Goal: Find specific page/section: Find specific page/section

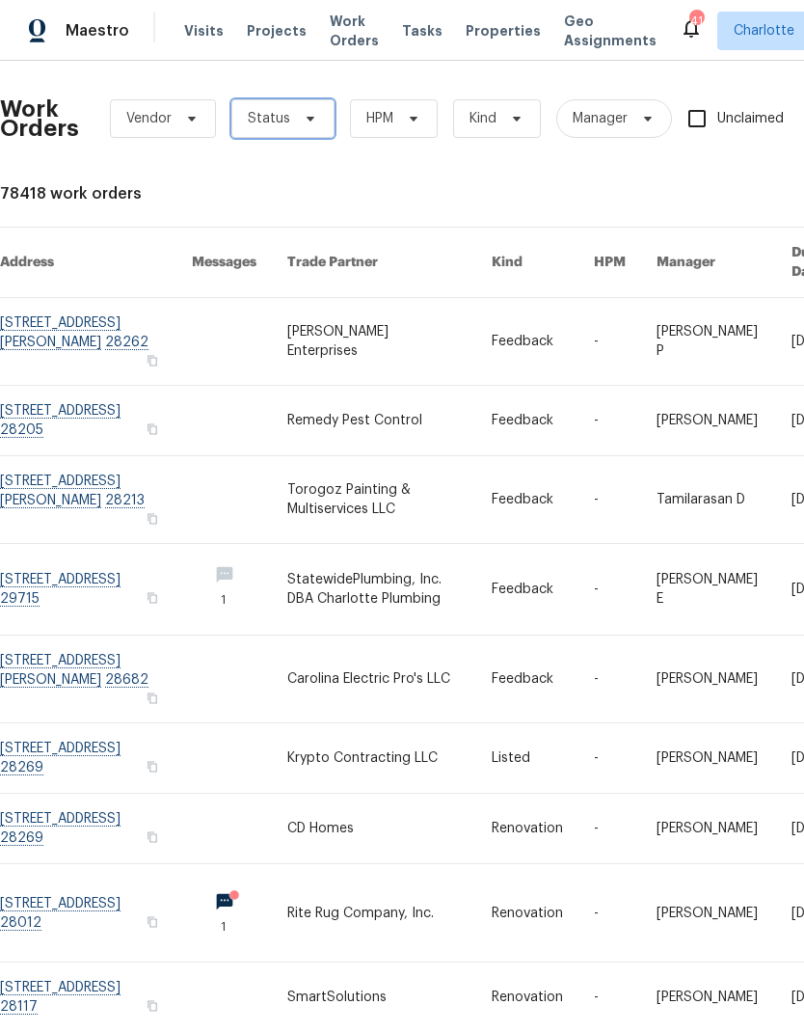
click at [303, 120] on icon at bounding box center [310, 118] width 15 height 15
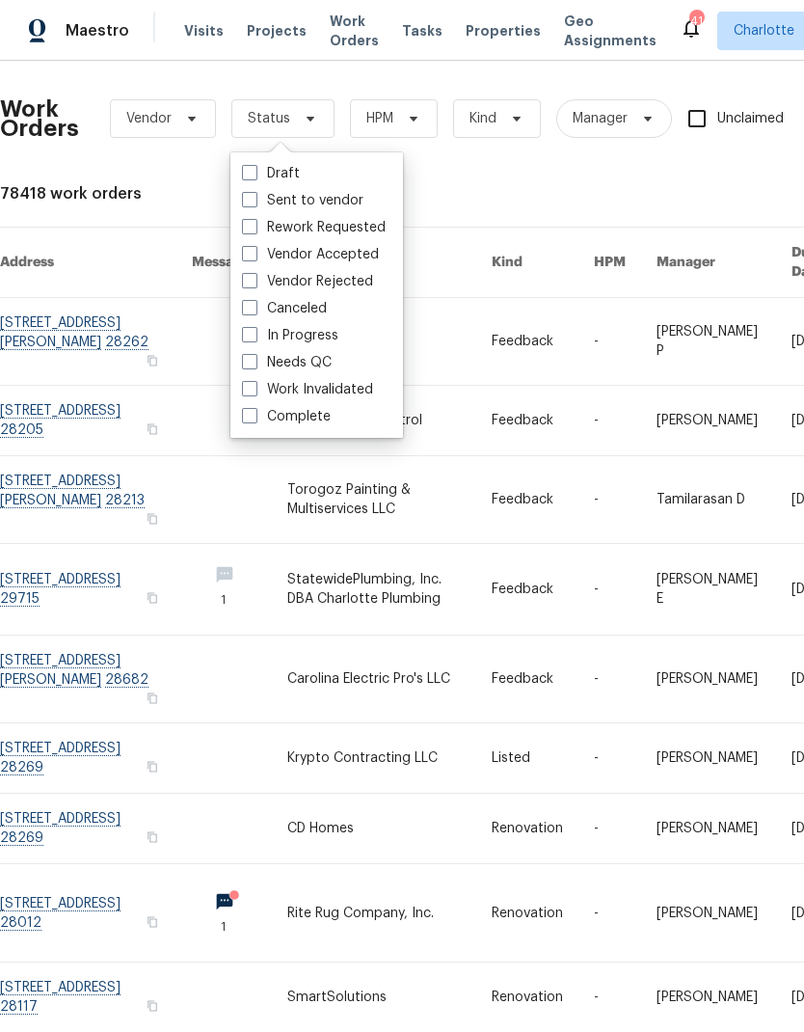
click at [316, 368] on label "Needs QC" at bounding box center [287, 362] width 90 height 19
click at [255, 365] on input "Needs QC" at bounding box center [248, 359] width 13 height 13
checkbox input "true"
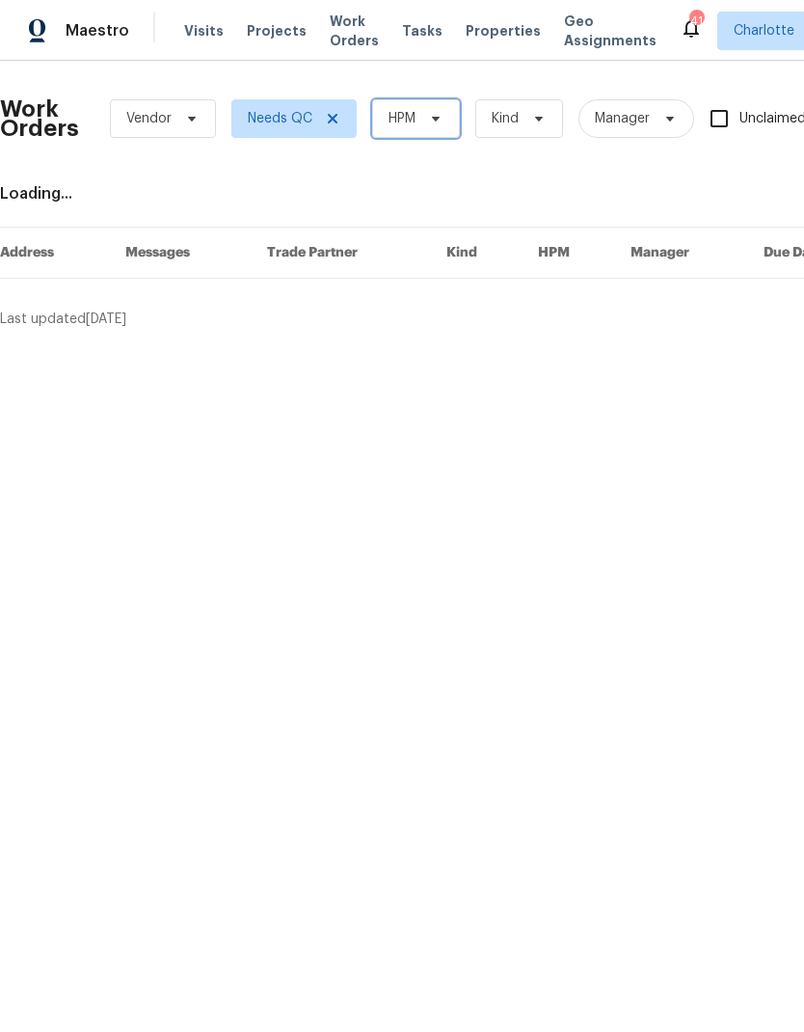
click at [436, 113] on icon at bounding box center [435, 118] width 15 height 15
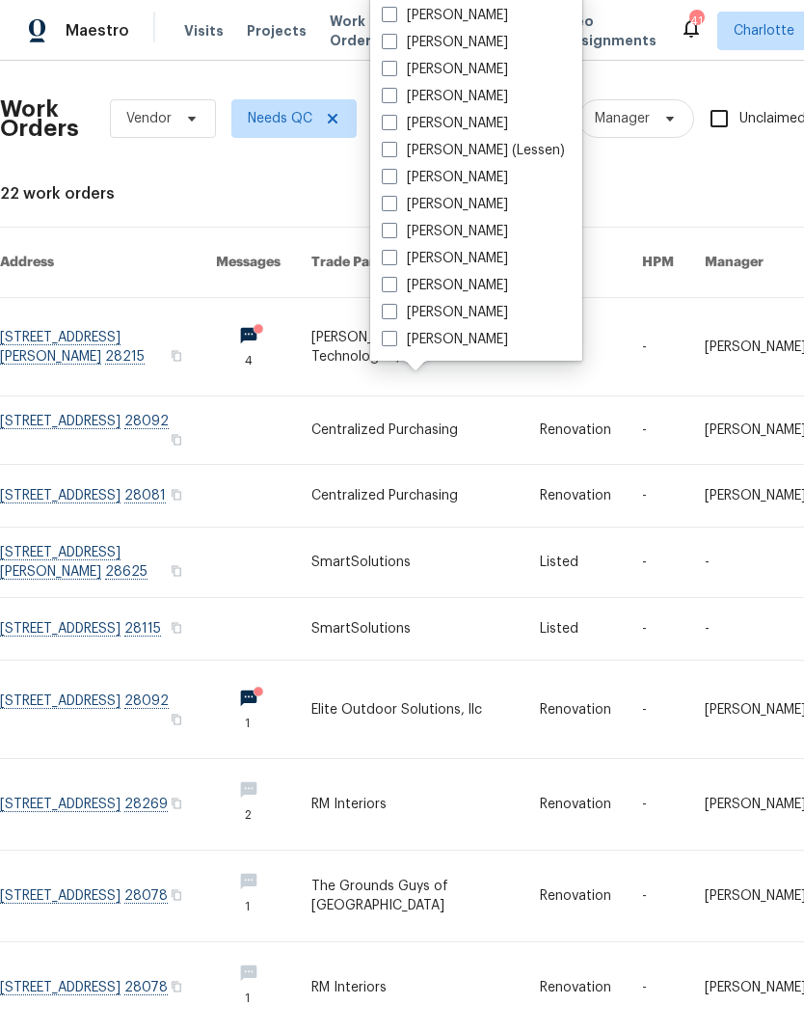
scroll to position [239, 0]
click at [456, 346] on label "[PERSON_NAME]" at bounding box center [445, 339] width 126 height 19
click at [394, 342] on input "[PERSON_NAME]" at bounding box center [388, 336] width 13 height 13
checkbox input "true"
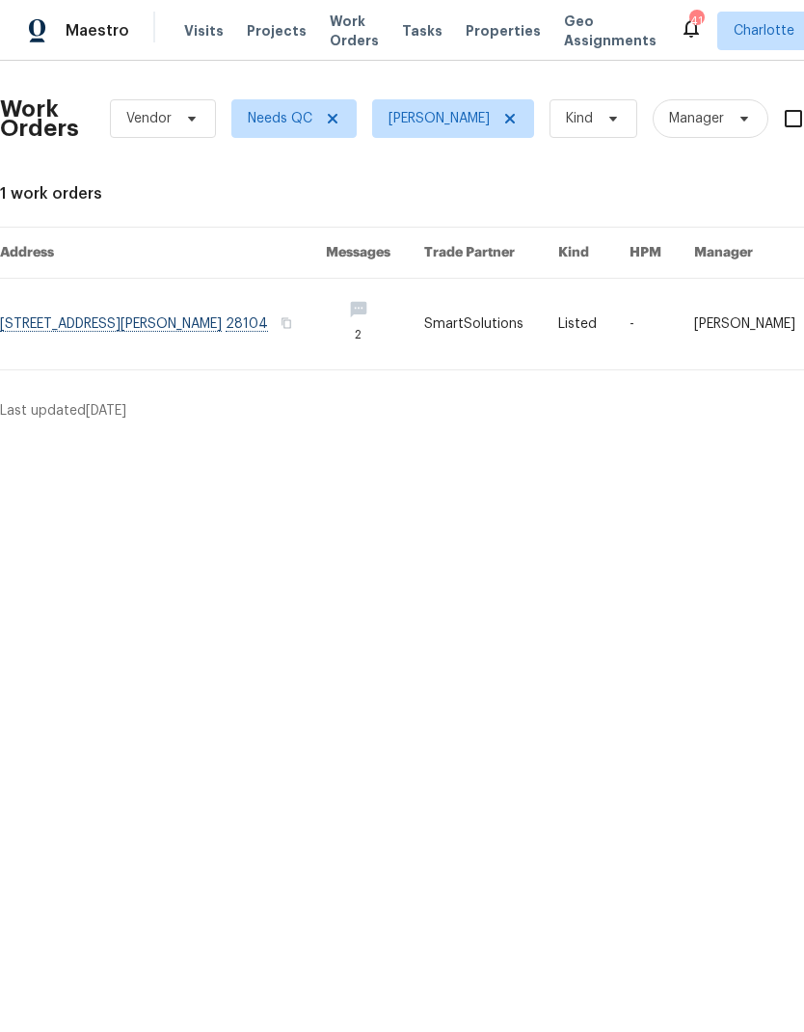
click at [110, 36] on span "Maestro" at bounding box center [98, 30] width 64 height 19
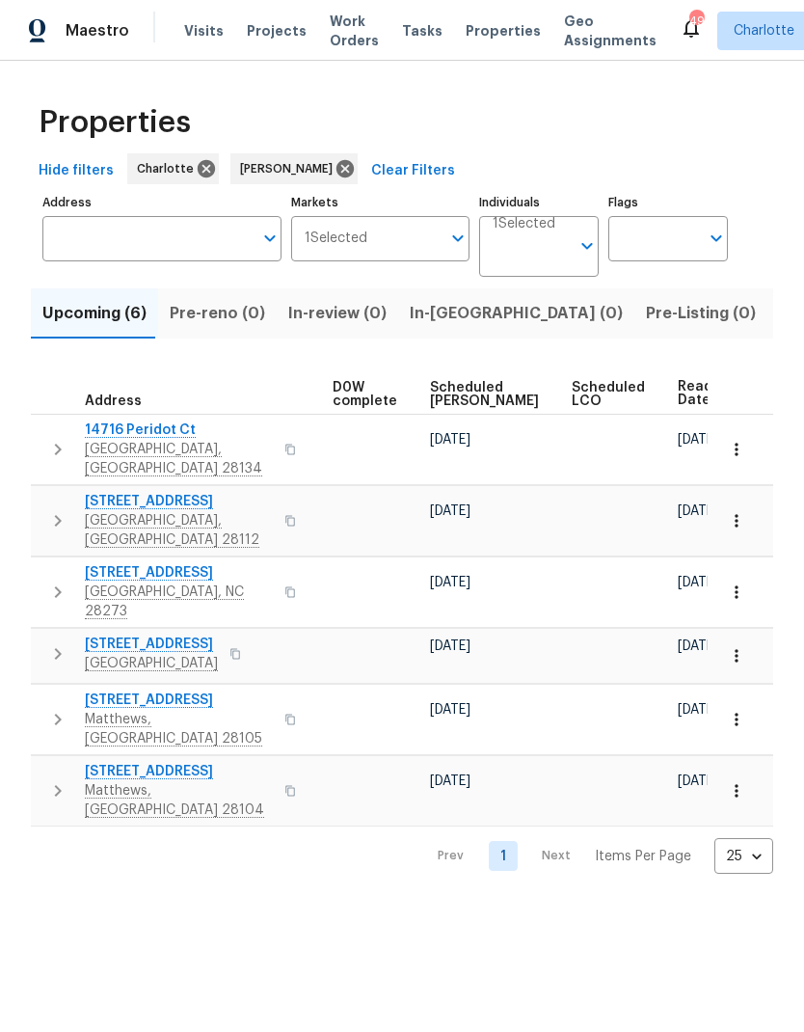
scroll to position [0, 527]
click at [679, 389] on span "Ready Date" at bounding box center [700, 393] width 42 height 27
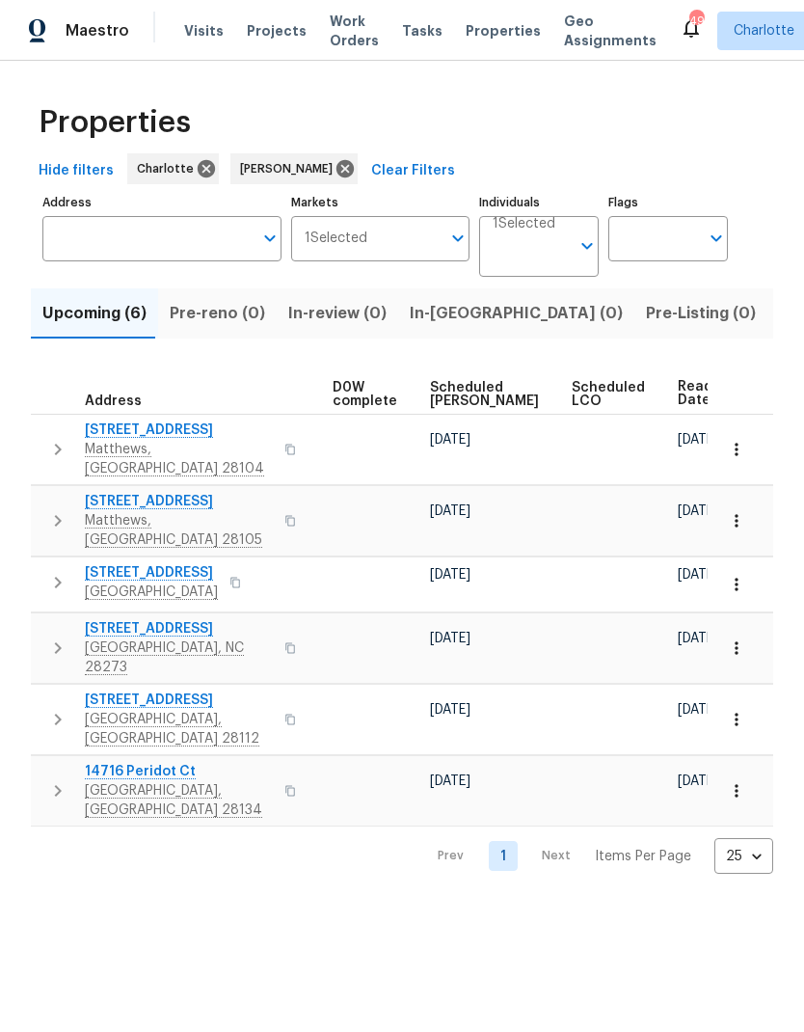
scroll to position [0, 527]
click at [679, 391] on span "Ready Date" at bounding box center [700, 393] width 42 height 27
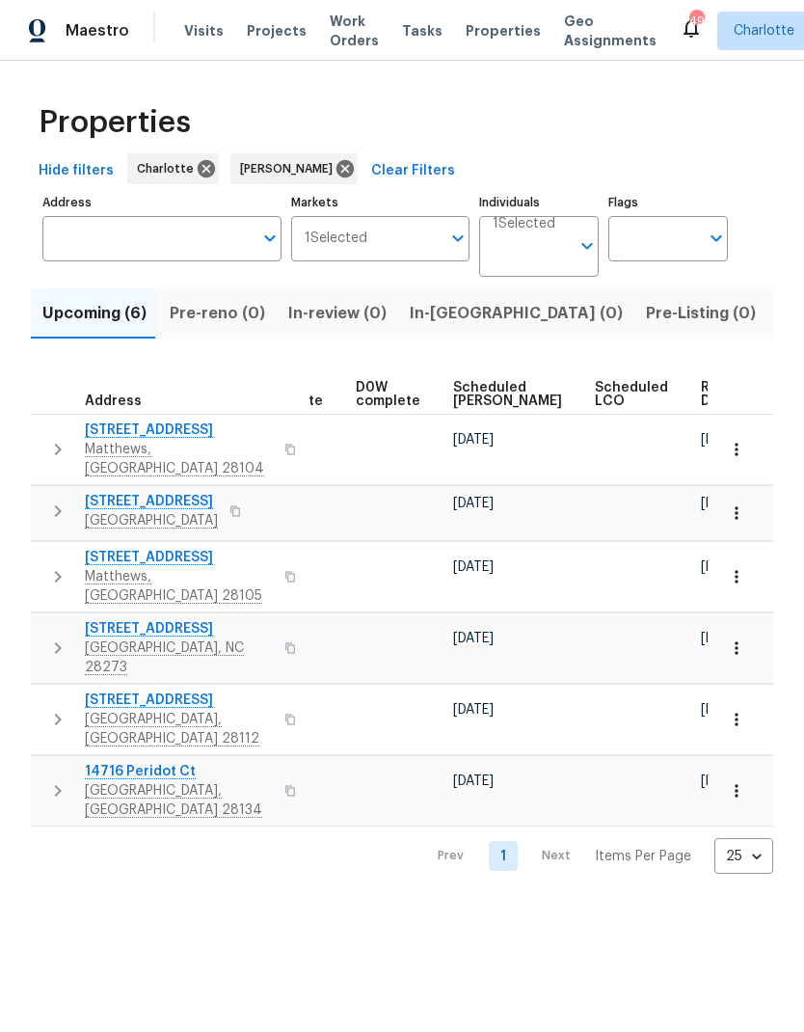
scroll to position [0, 503]
click at [702, 390] on span "Ready Date" at bounding box center [723, 394] width 42 height 27
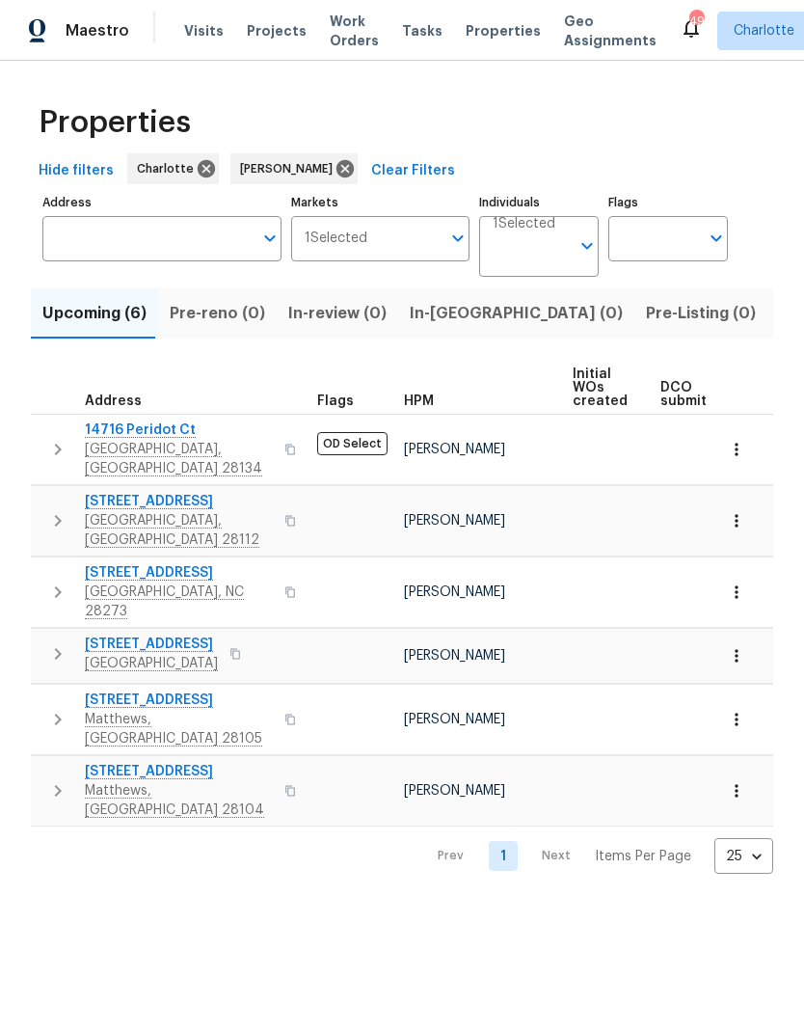
click at [71, 825] on div "Properties Hide filters Charlotte Ryan Craven Clear Filters Address Address Mar…" at bounding box center [402, 483] width 804 height 844
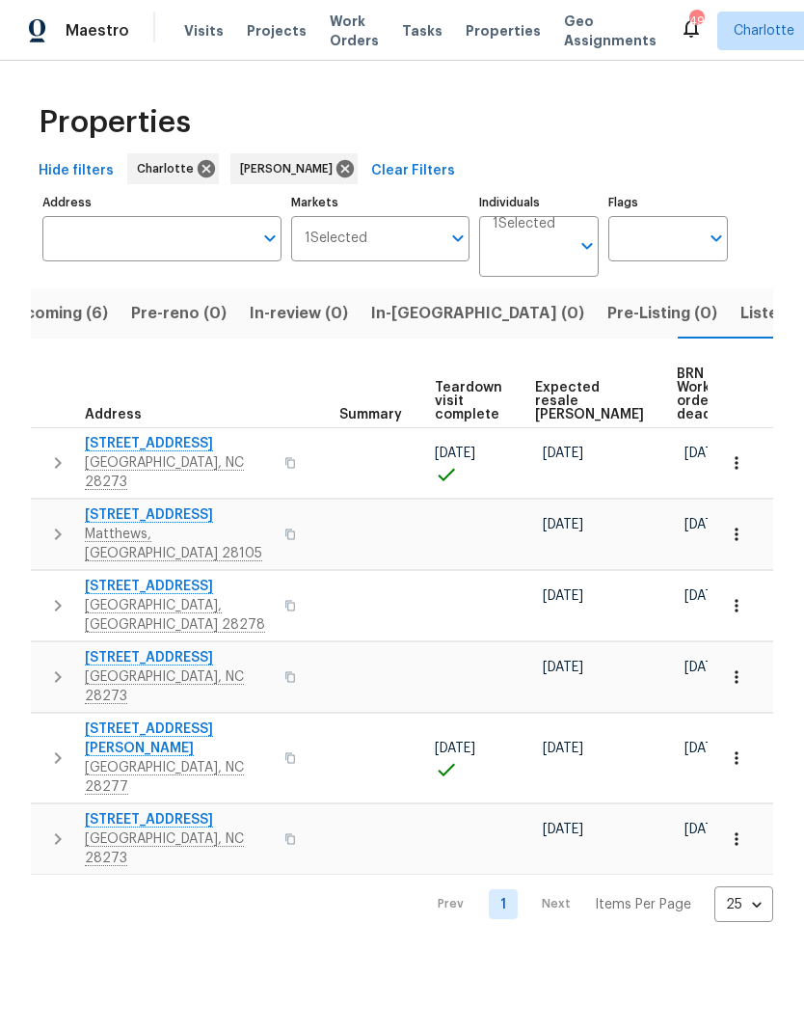
scroll to position [0, 357]
click at [558, 400] on span "Expected resale COE" at bounding box center [591, 401] width 109 height 41
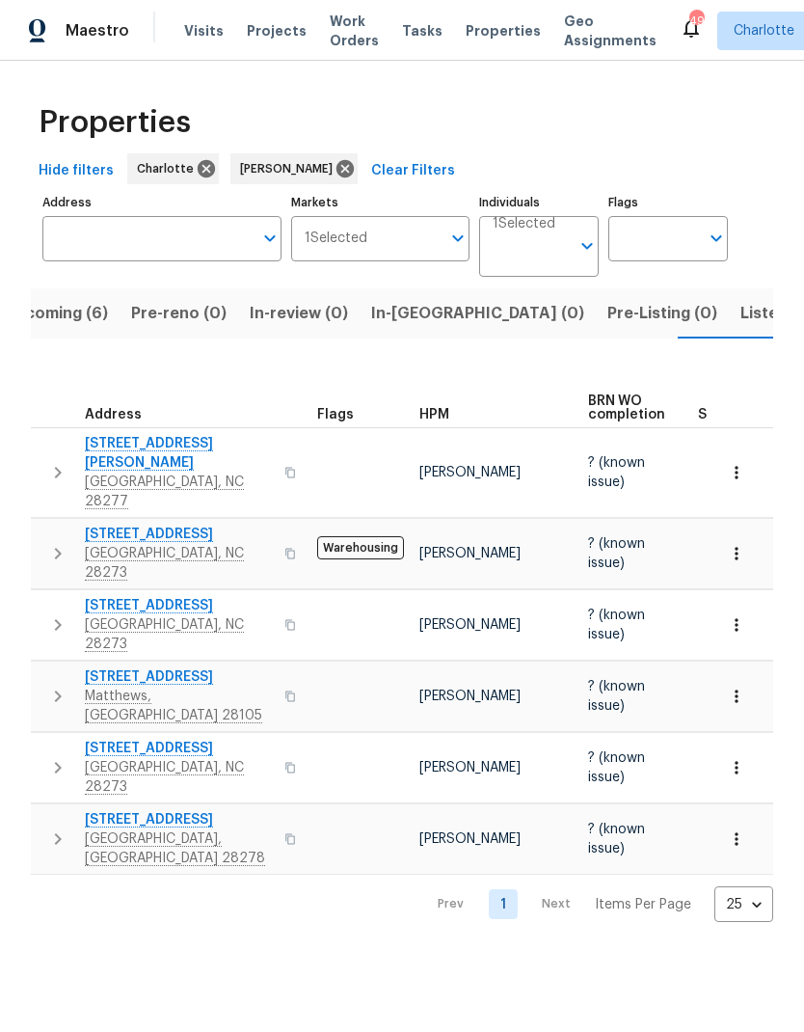
click at [741, 312] on span "Listed (21)" at bounding box center [780, 313] width 79 height 27
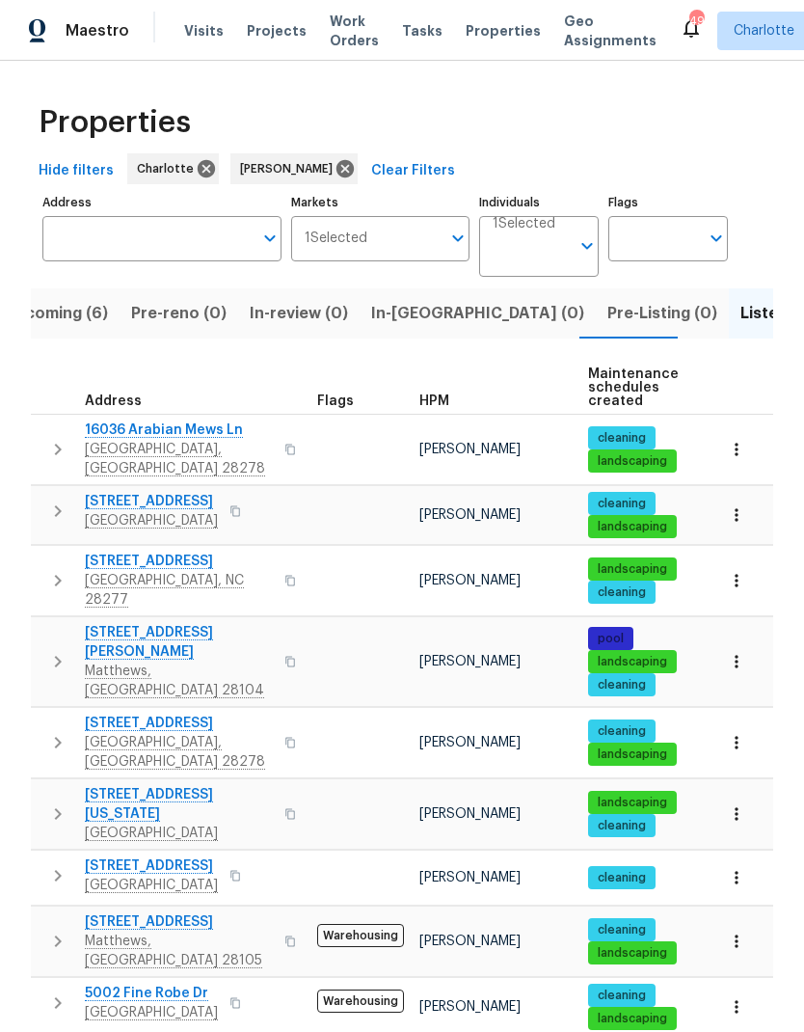
click at [416, 313] on span "In-reno (0)" at bounding box center [477, 313] width 213 height 27
